Goal: Task Accomplishment & Management: Manage account settings

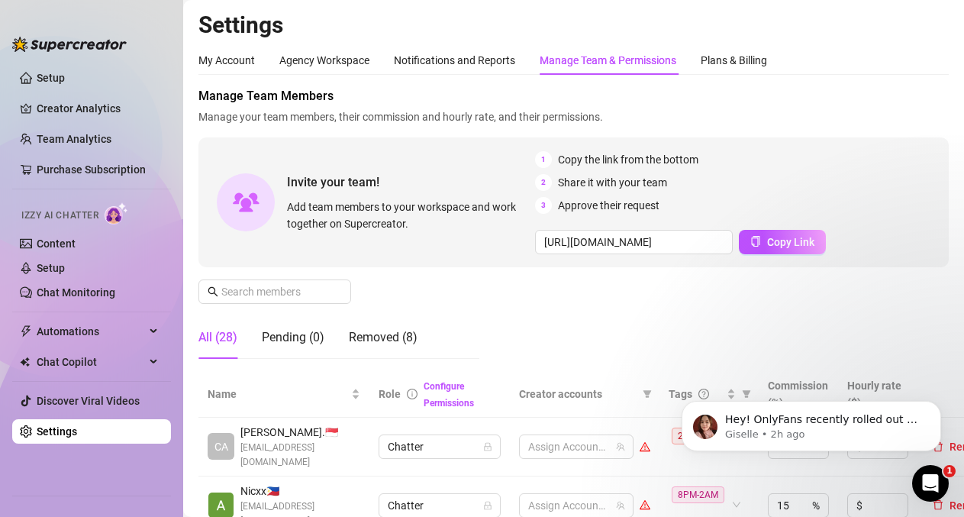
click at [743, 393] on body "Hey! OnlyFans recently rolled out an update that caused several accounts to bec…" at bounding box center [811, 422] width 293 height 95
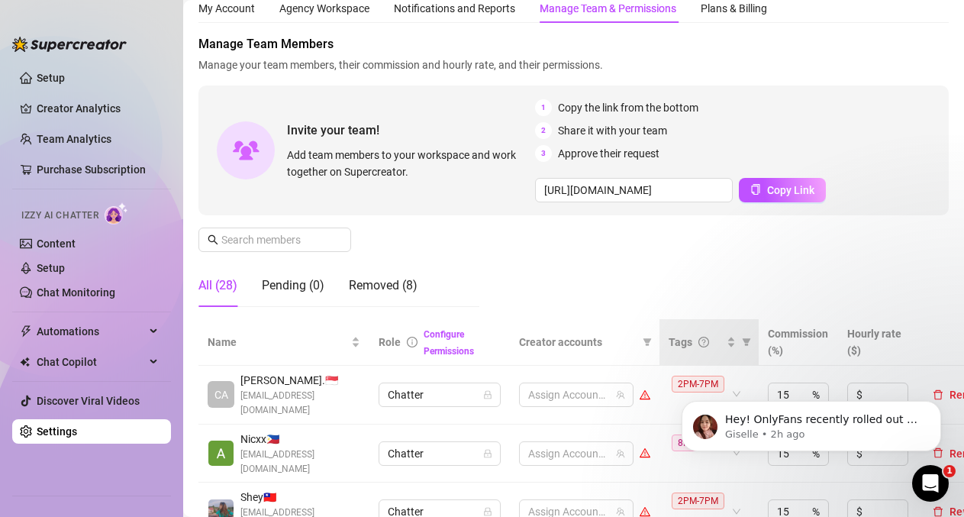
scroll to position [76, 0]
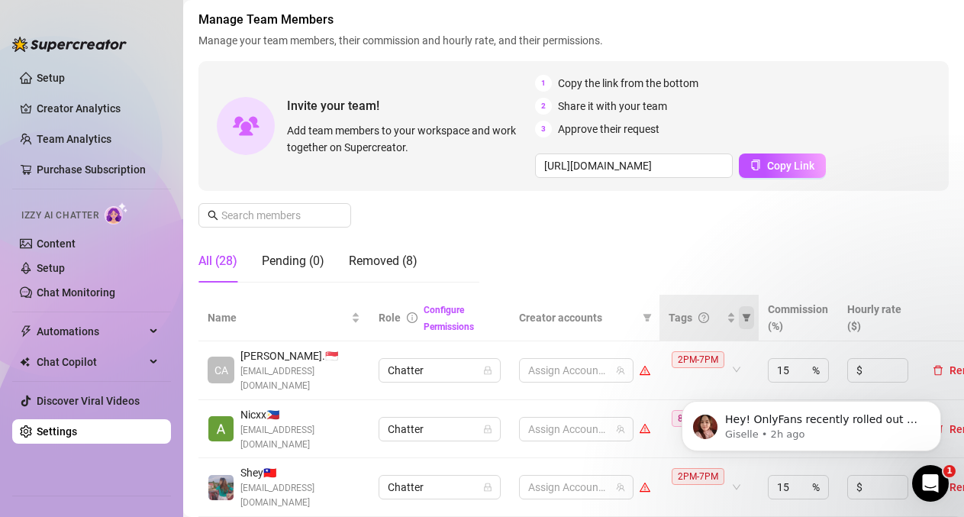
click at [745, 313] on icon "filter" at bounding box center [746, 317] width 9 height 9
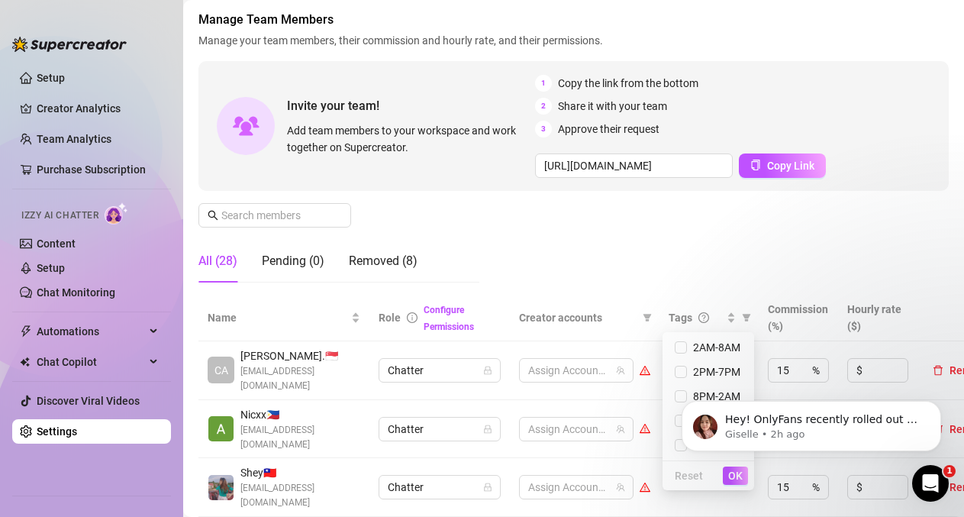
click at [670, 422] on body "Hey! OnlyFans recently rolled out an update that caused several accounts to bec…" at bounding box center [811, 422] width 293 height 95
click at [941, 400] on button "Dismiss notification" at bounding box center [937, 405] width 20 height 20
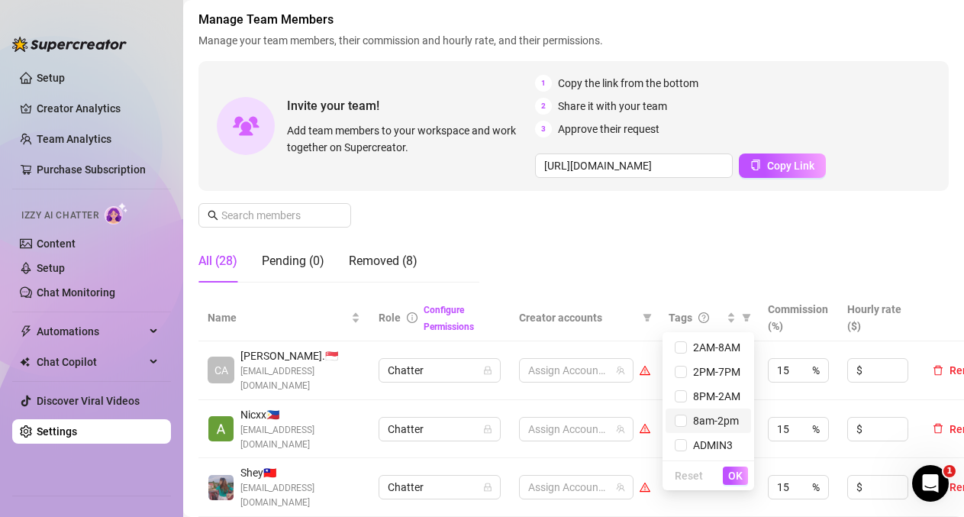
click at [687, 419] on span "8am-2pm" at bounding box center [713, 421] width 52 height 12
checkbox input "true"
click at [737, 477] on span "OK" at bounding box center [735, 476] width 15 height 12
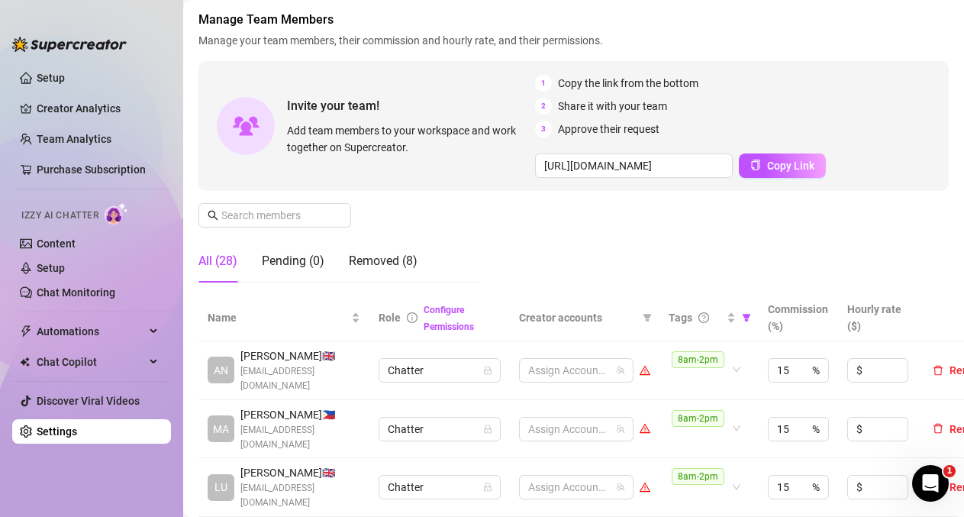
click at [483, 241] on div "Manage Team Members Manage your team members, their commission and hourly rate,…" at bounding box center [574, 153] width 751 height 284
click at [577, 418] on div at bounding box center [568, 428] width 92 height 21
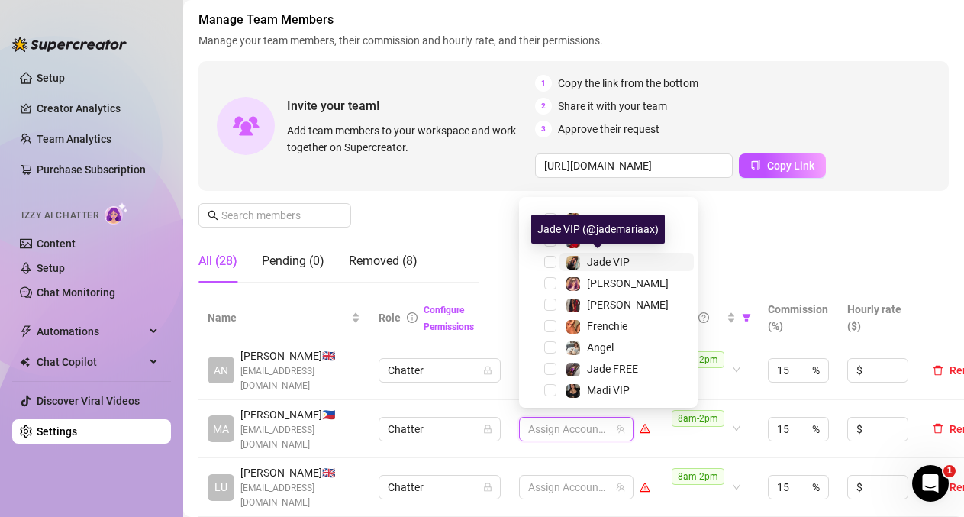
scroll to position [147, 0]
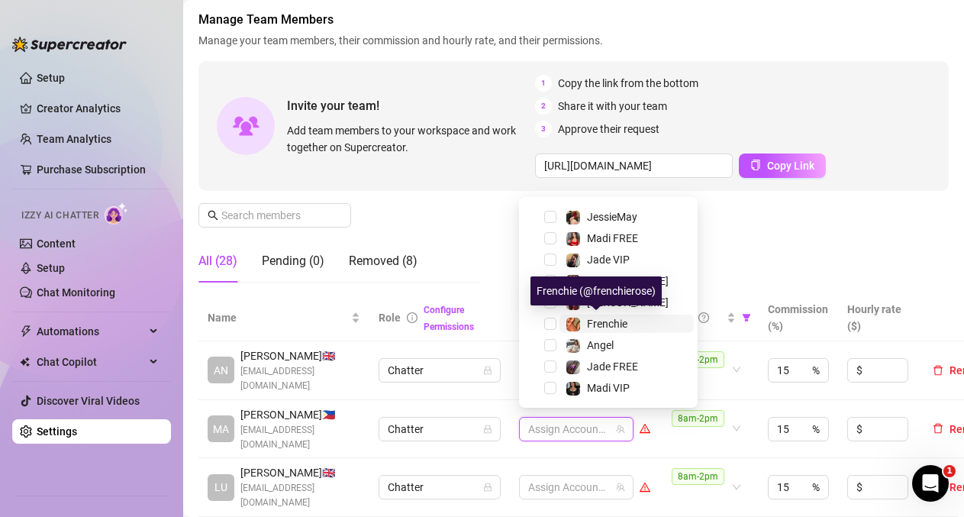
click at [580, 325] on img at bounding box center [574, 325] width 14 height 14
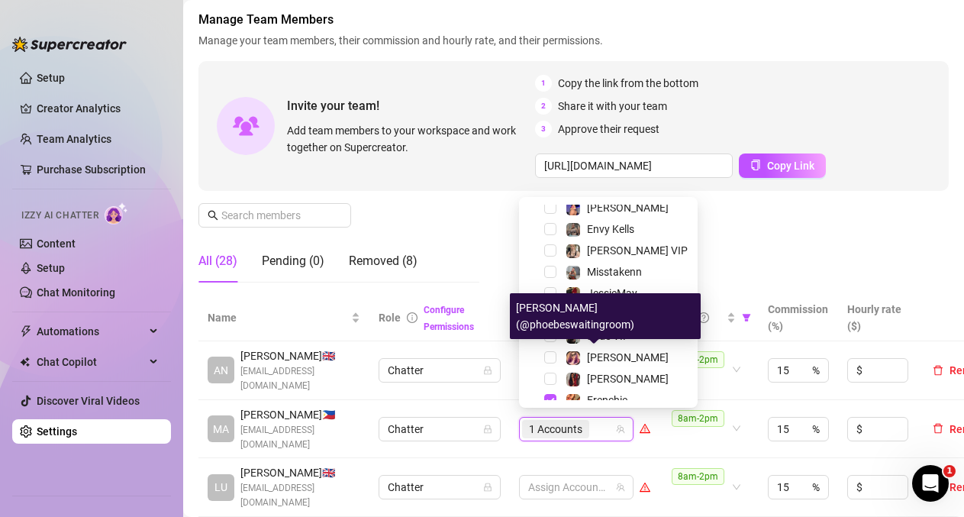
scroll to position [0, 0]
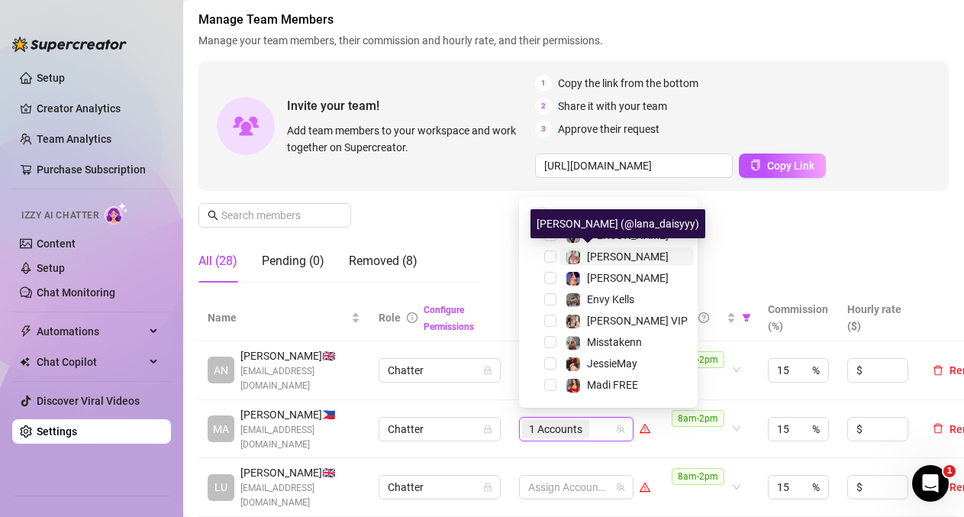
click at [593, 260] on span "[PERSON_NAME]" at bounding box center [628, 256] width 82 height 12
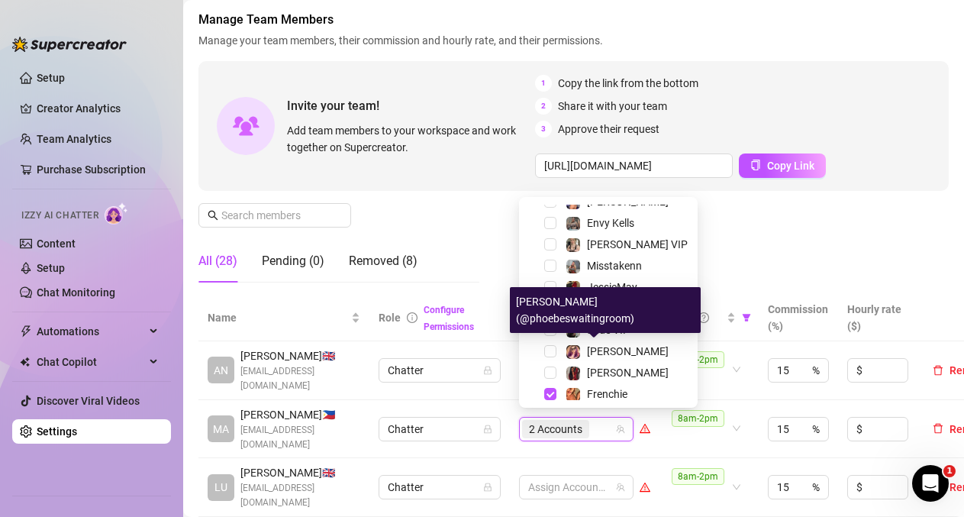
scroll to position [147, 0]
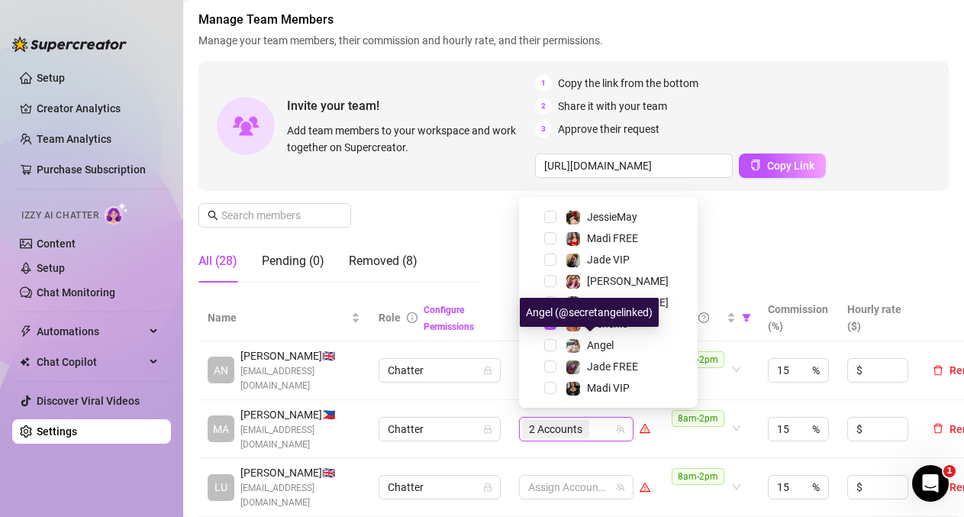
click at [595, 301] on div "Angel (@secretangelinked)" at bounding box center [589, 312] width 139 height 29
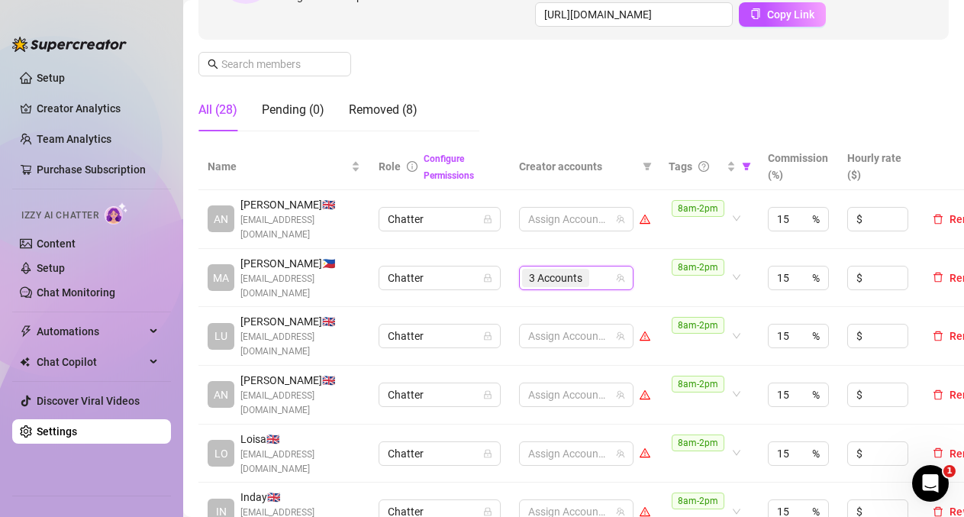
scroll to position [229, 0]
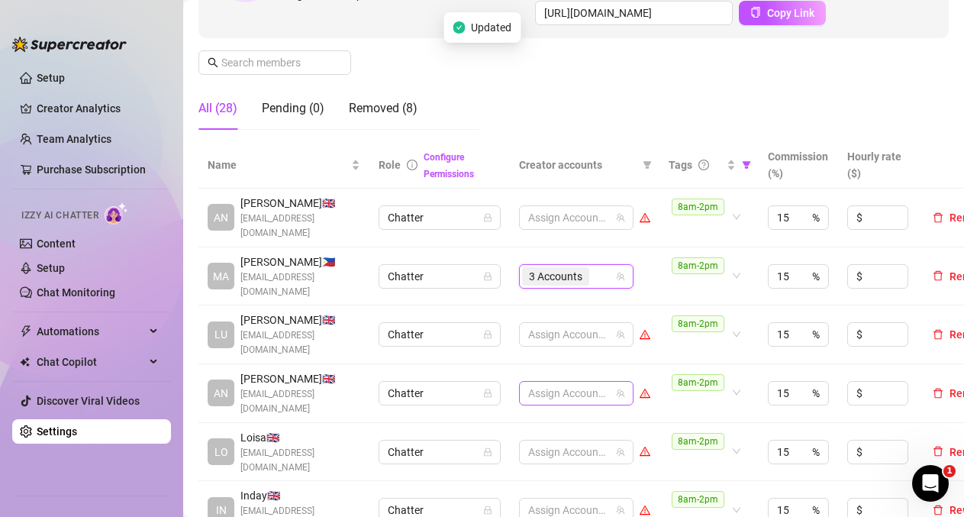
click at [559, 383] on div at bounding box center [568, 393] width 92 height 21
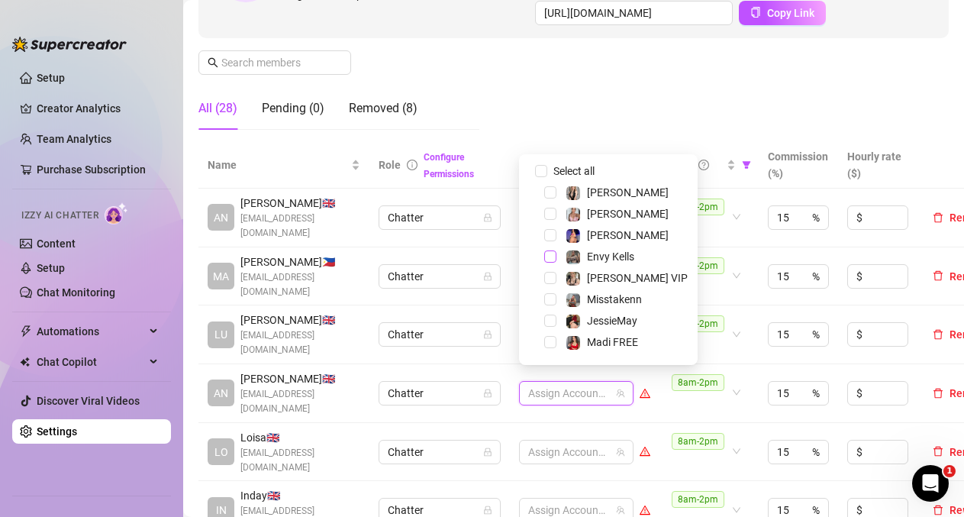
click at [550, 257] on span "Select tree node" at bounding box center [550, 256] width 12 height 12
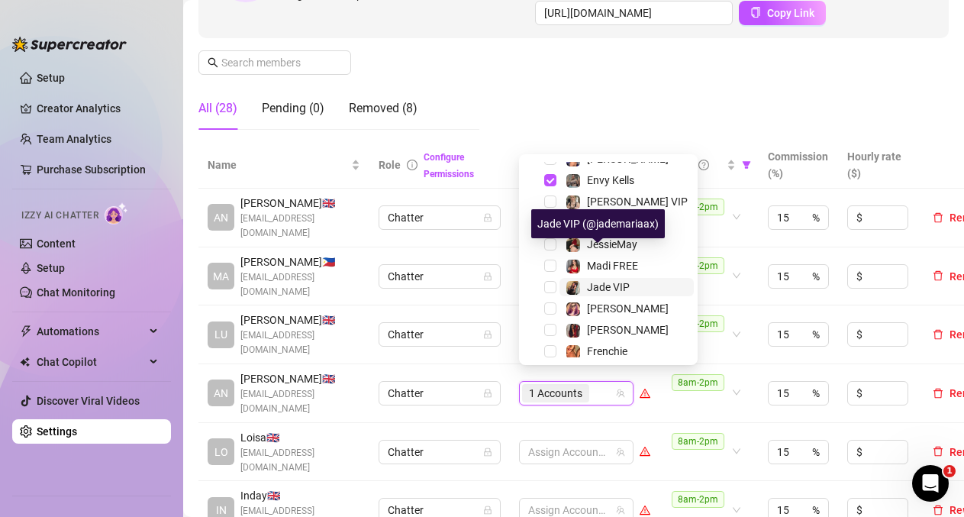
scroll to position [147, 0]
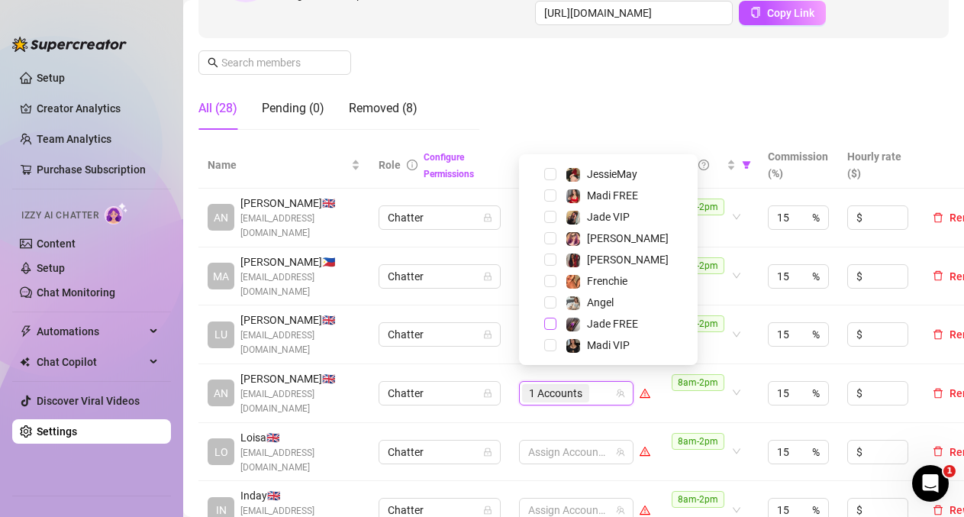
click at [553, 322] on span "Select tree node" at bounding box center [550, 324] width 12 height 12
click at [554, 220] on span "Select tree node" at bounding box center [550, 217] width 12 height 12
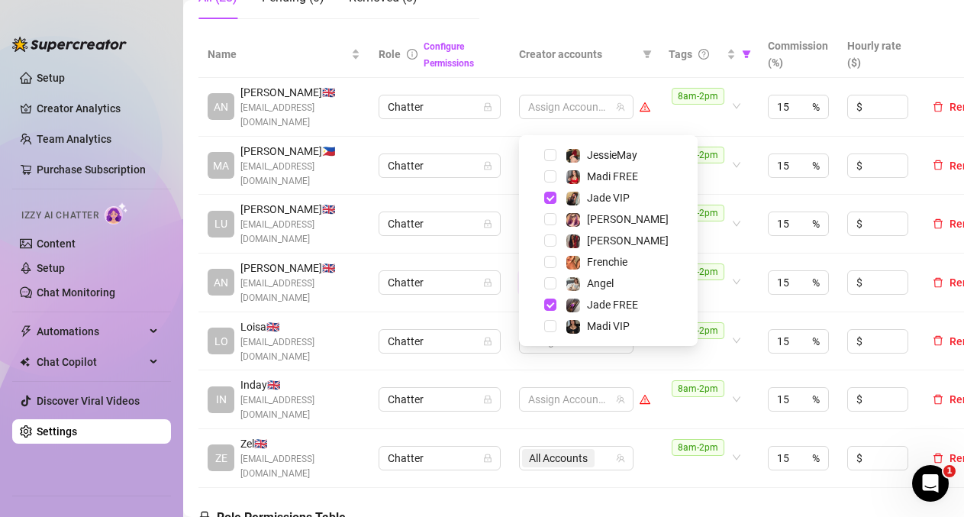
scroll to position [382, 0]
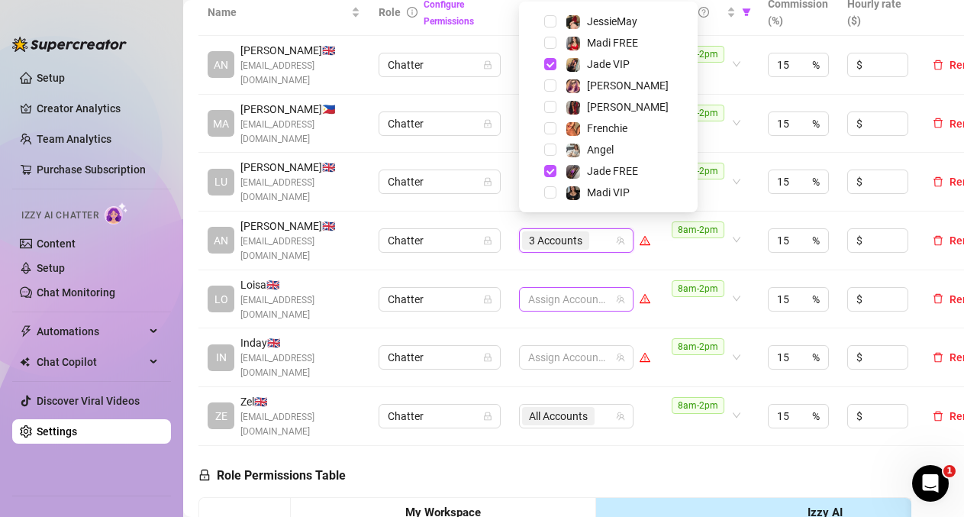
click at [587, 289] on div at bounding box center [568, 299] width 92 height 21
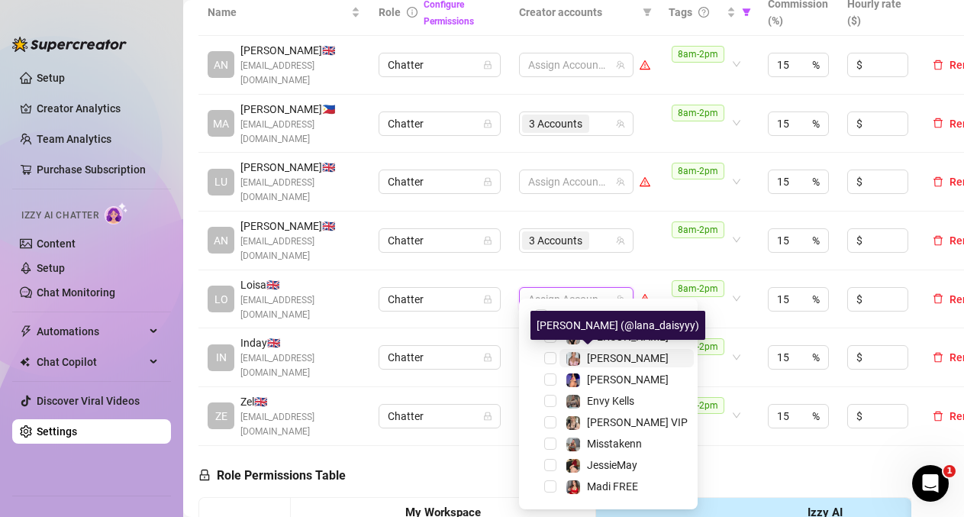
scroll to position [76, 0]
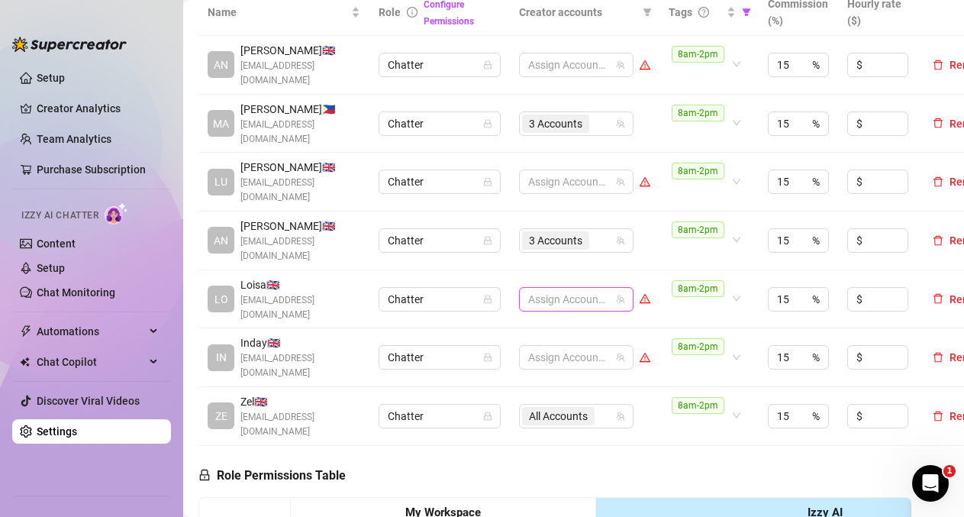
click at [131, 5] on aside "Setup Creator Analytics Team Analytics Purchase Subscription Izzy AI Chatter Co…" at bounding box center [91, 258] width 183 height 517
click at [536, 122] on span "3 Accounts" at bounding box center [555, 123] width 53 height 17
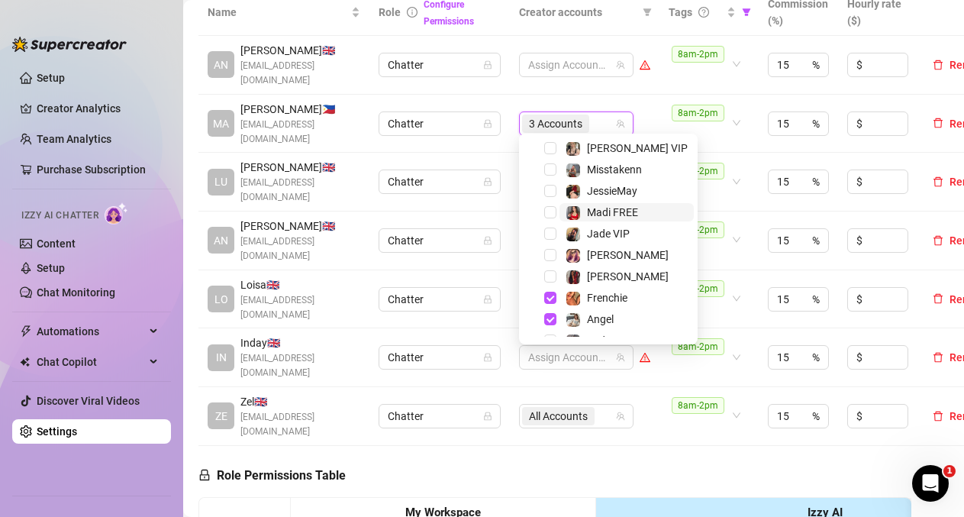
scroll to position [147, 0]
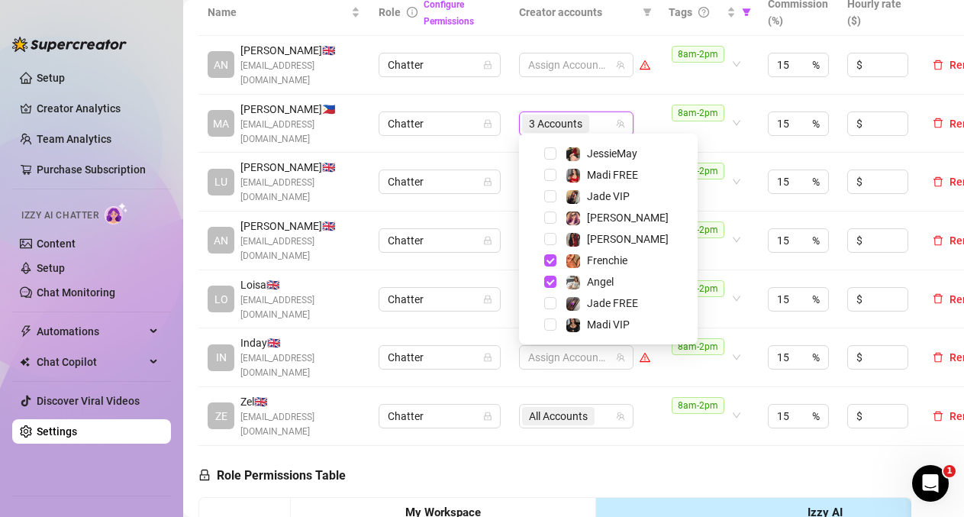
click at [550, 274] on div "Angel" at bounding box center [608, 282] width 171 height 18
click at [550, 282] on span "Select tree node" at bounding box center [550, 282] width 12 height 12
click at [549, 176] on span "Select tree node" at bounding box center [550, 175] width 12 height 12
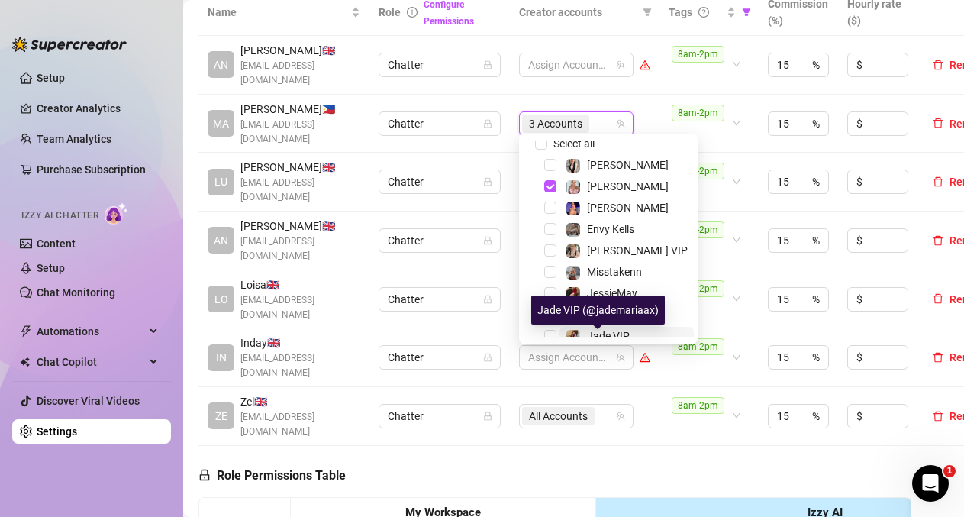
scroll to position [0, 0]
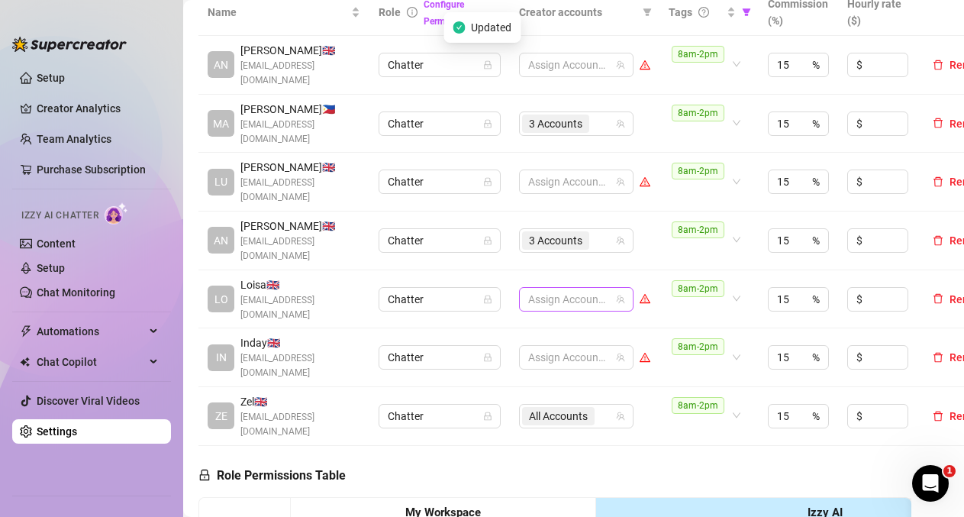
click at [551, 289] on div at bounding box center [568, 299] width 92 height 21
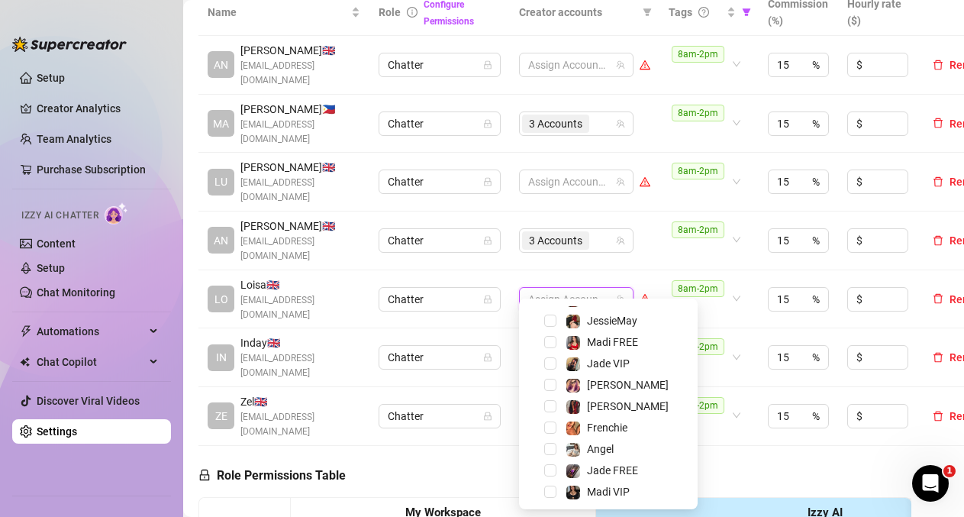
scroll to position [147, 0]
click at [550, 493] on span "Select tree node" at bounding box center [550, 489] width 12 height 12
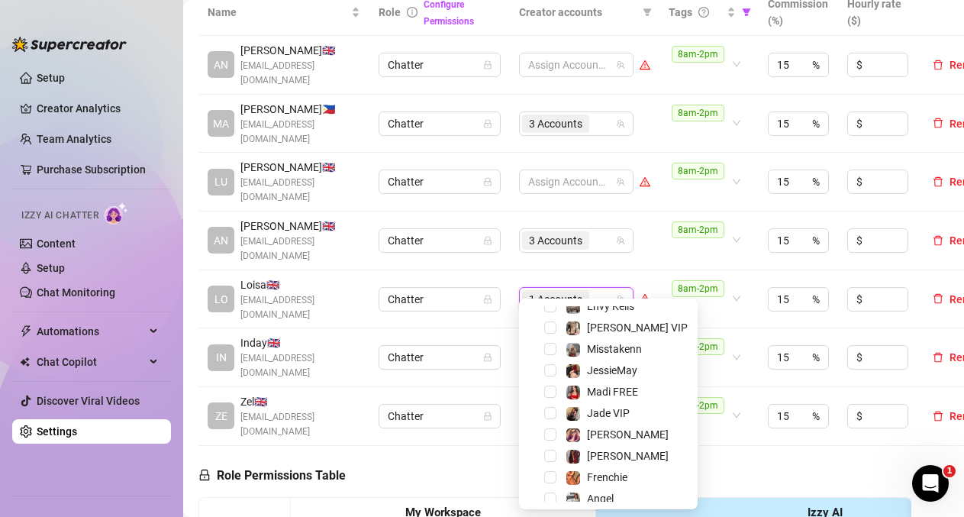
scroll to position [70, 0]
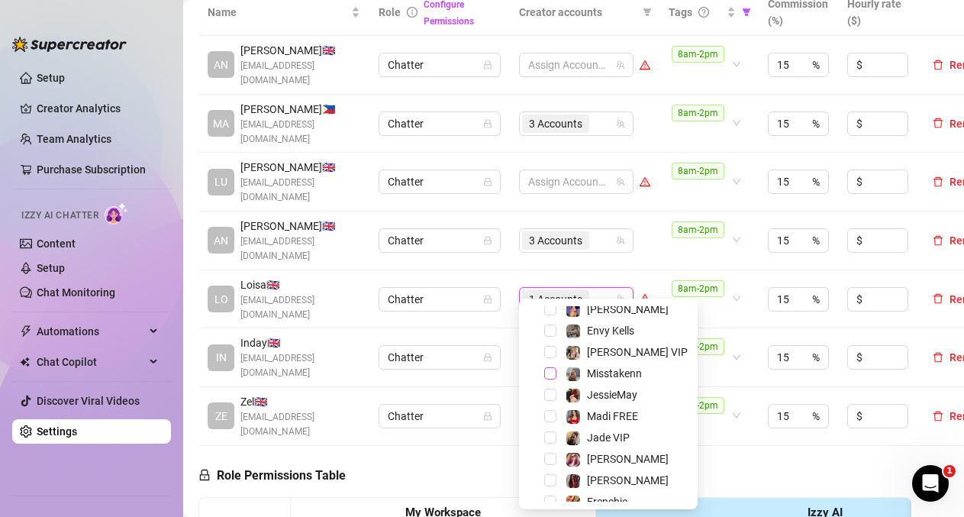
click at [547, 370] on span "Select tree node" at bounding box center [550, 373] width 12 height 12
click at [547, 479] on span "Select tree node" at bounding box center [550, 480] width 12 height 12
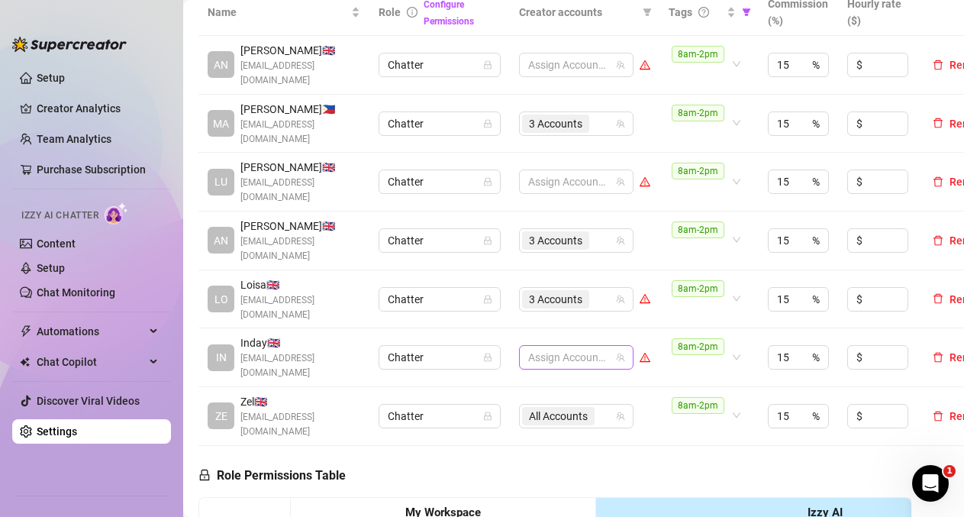
click at [574, 347] on div at bounding box center [568, 357] width 92 height 21
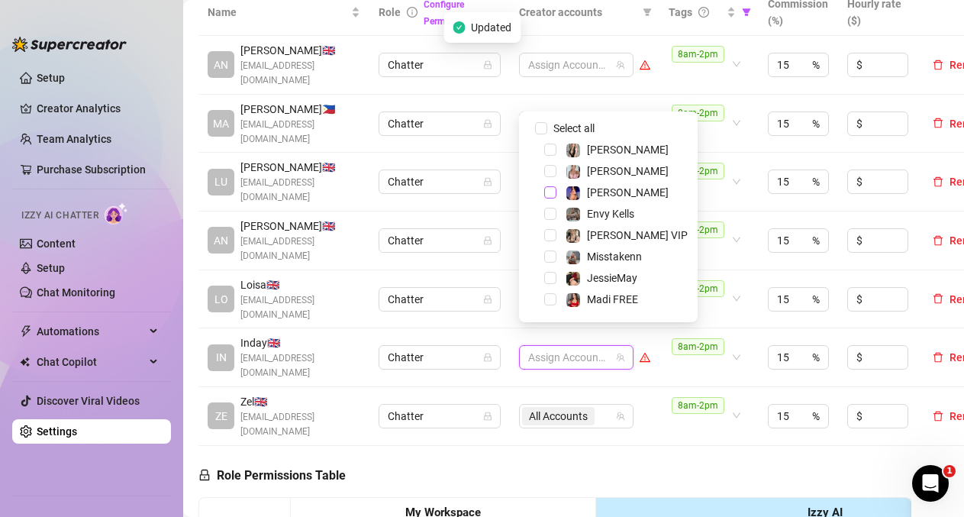
click at [551, 192] on span "Select tree node" at bounding box center [550, 192] width 12 height 12
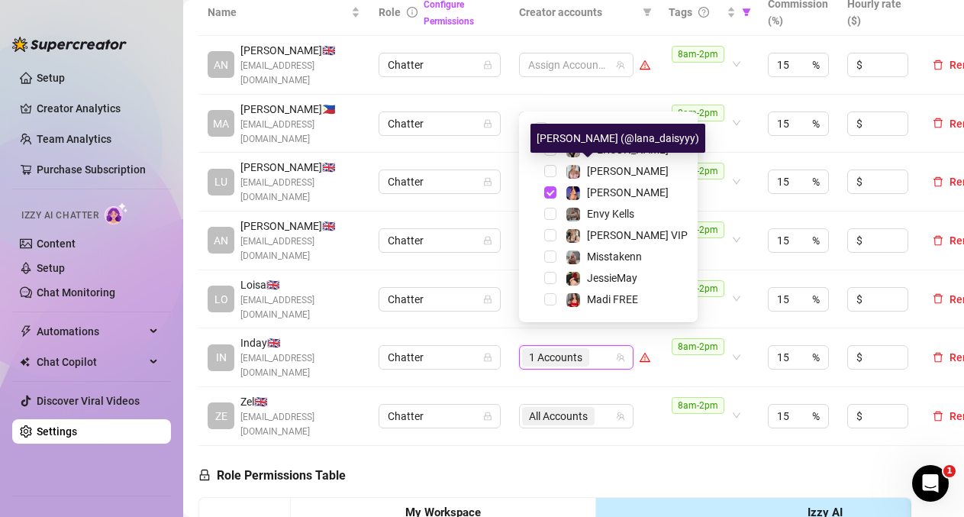
click at [592, 159] on div "[PERSON_NAME]" at bounding box center [608, 149] width 171 height 18
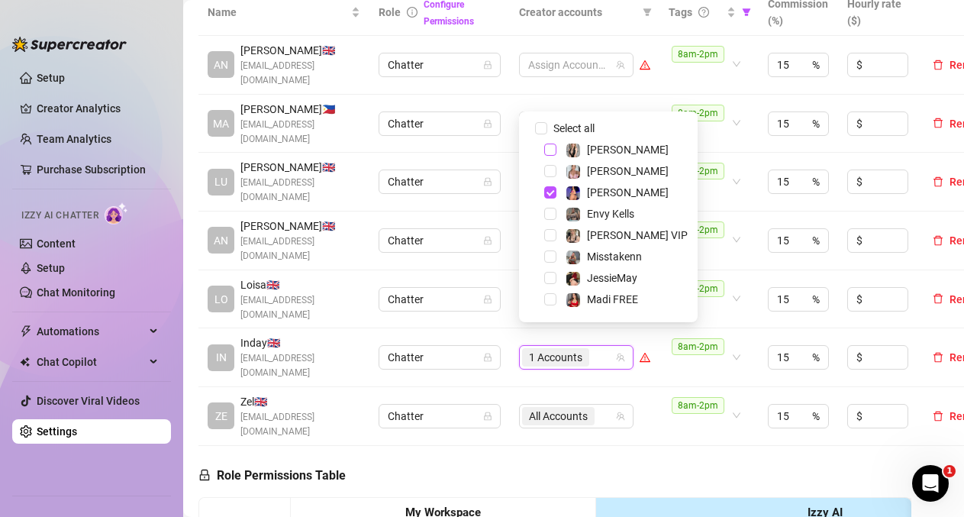
click at [554, 151] on span "Select tree node" at bounding box center [550, 150] width 12 height 12
click at [550, 238] on span "Select tree node" at bounding box center [550, 235] width 12 height 12
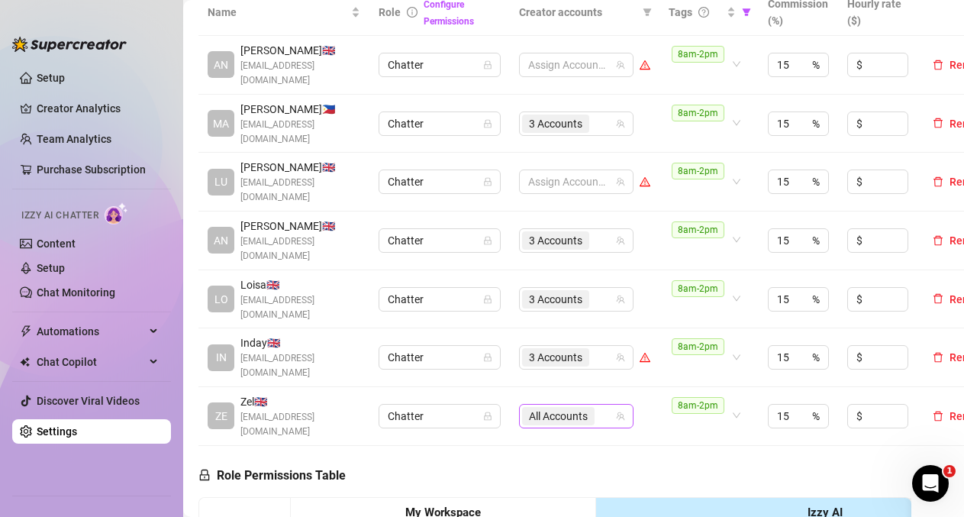
click at [594, 407] on span "All Accounts" at bounding box center [558, 416] width 73 height 18
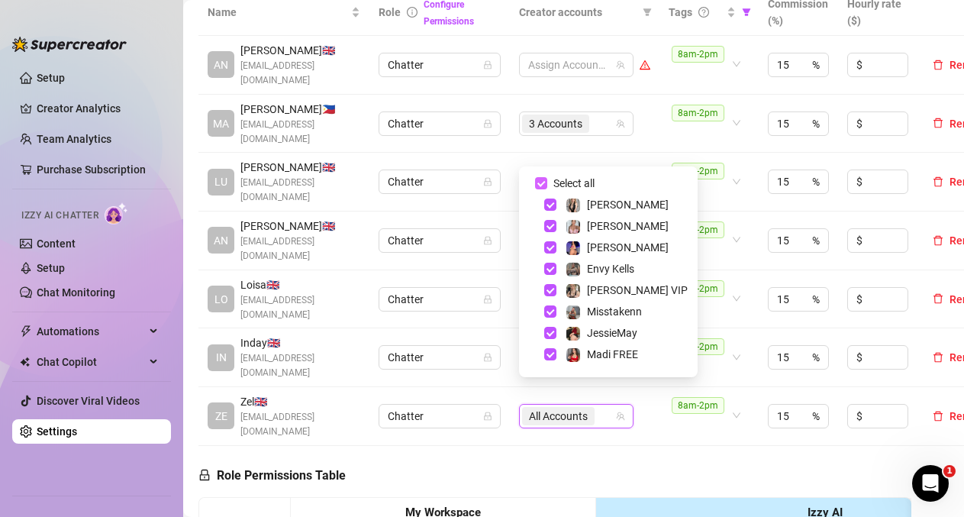
click at [546, 183] on input "Select all" at bounding box center [541, 183] width 12 height 12
checkbox input "false"
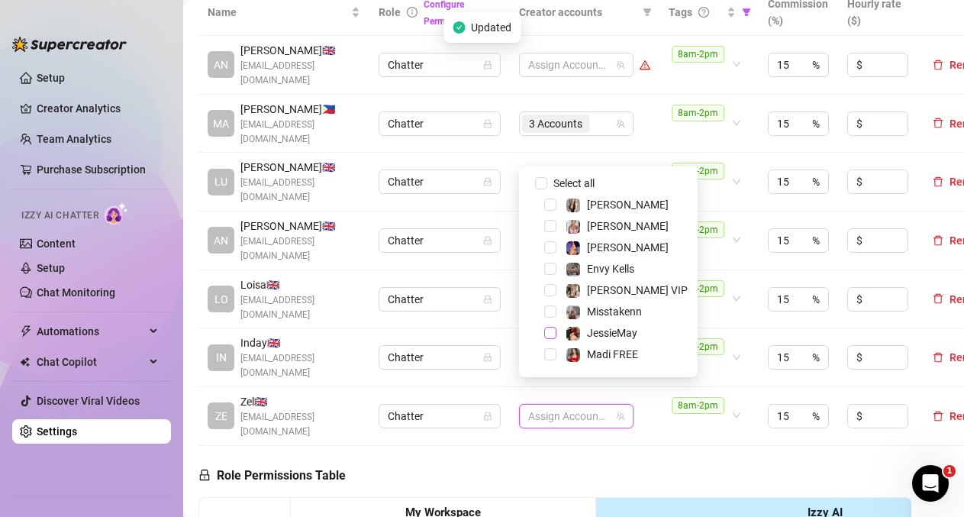
click at [551, 337] on span "Select tree node" at bounding box center [550, 333] width 12 height 12
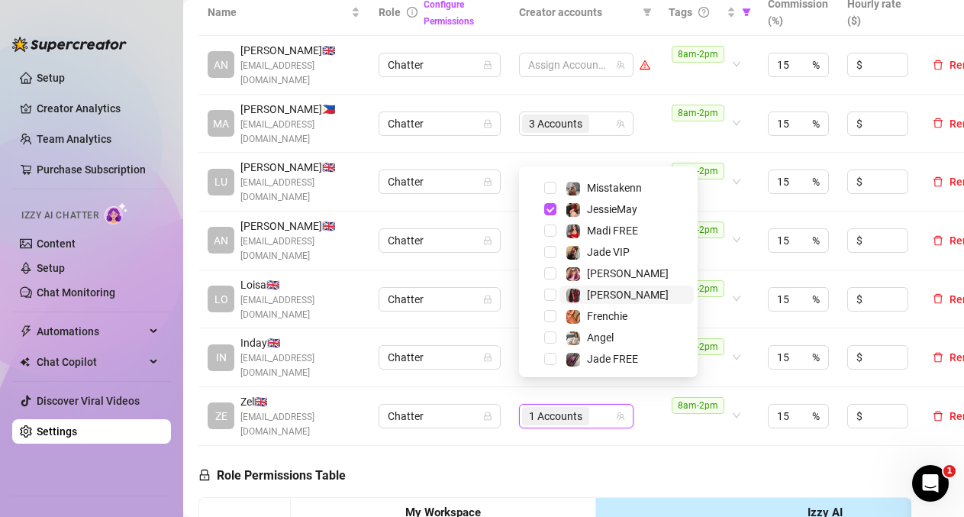
scroll to position [147, 0]
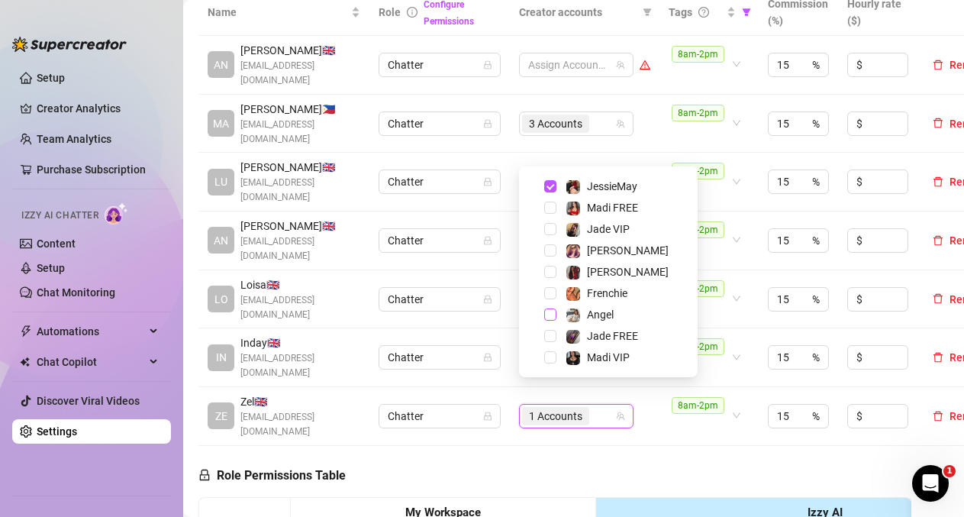
click at [550, 318] on span "Select tree node" at bounding box center [550, 314] width 12 height 12
click at [554, 248] on span "Select tree node" at bounding box center [550, 250] width 12 height 12
